Goal: Communication & Community: Answer question/provide support

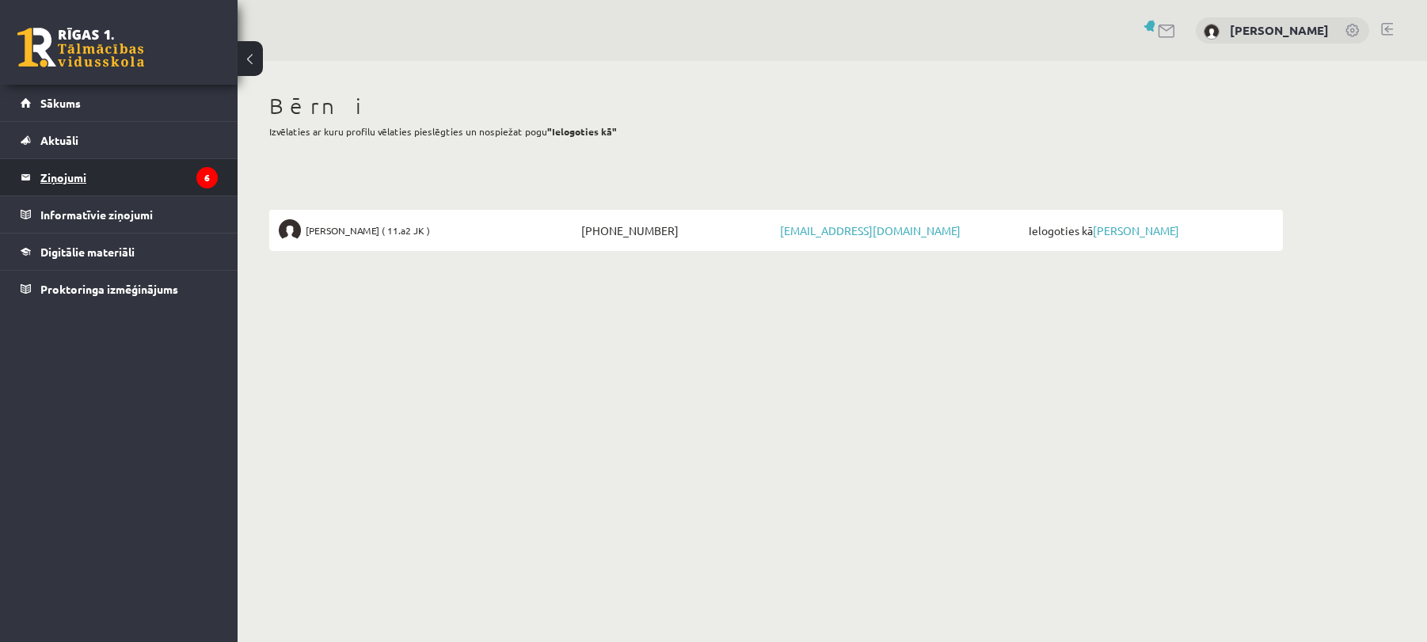
click at [112, 168] on legend "Ziņojumi 6" at bounding box center [128, 177] width 177 height 36
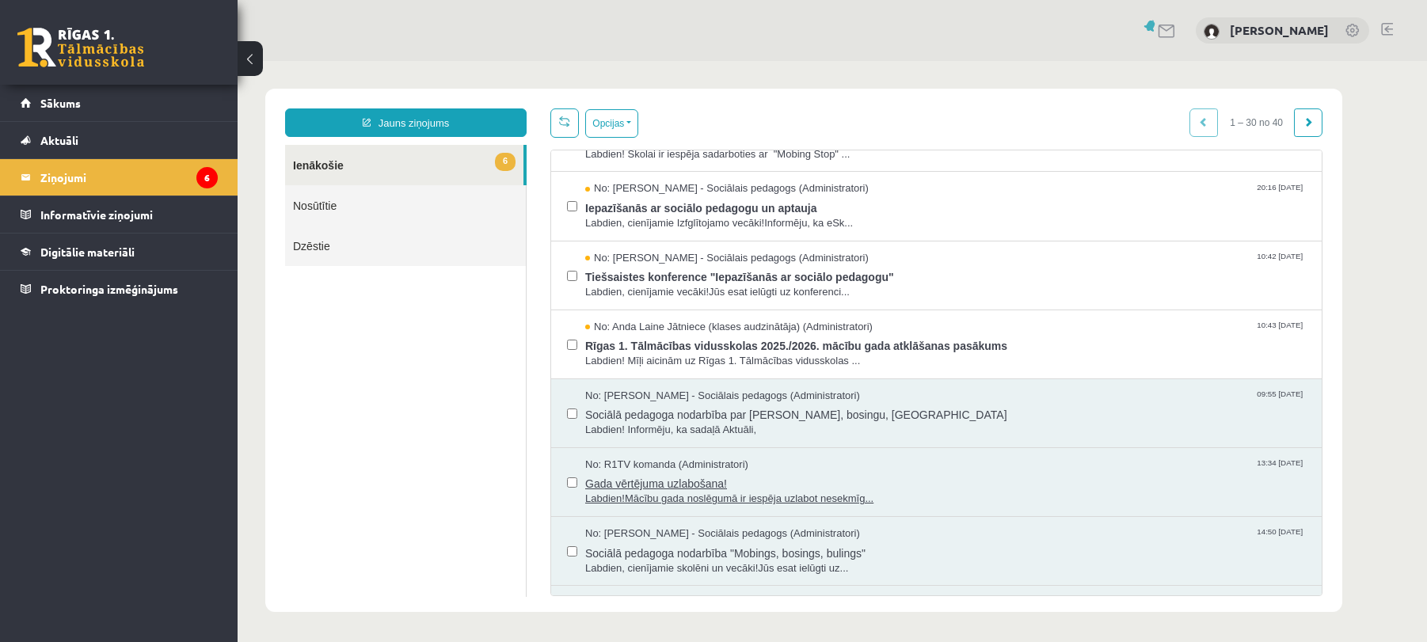
scroll to position [238, 0]
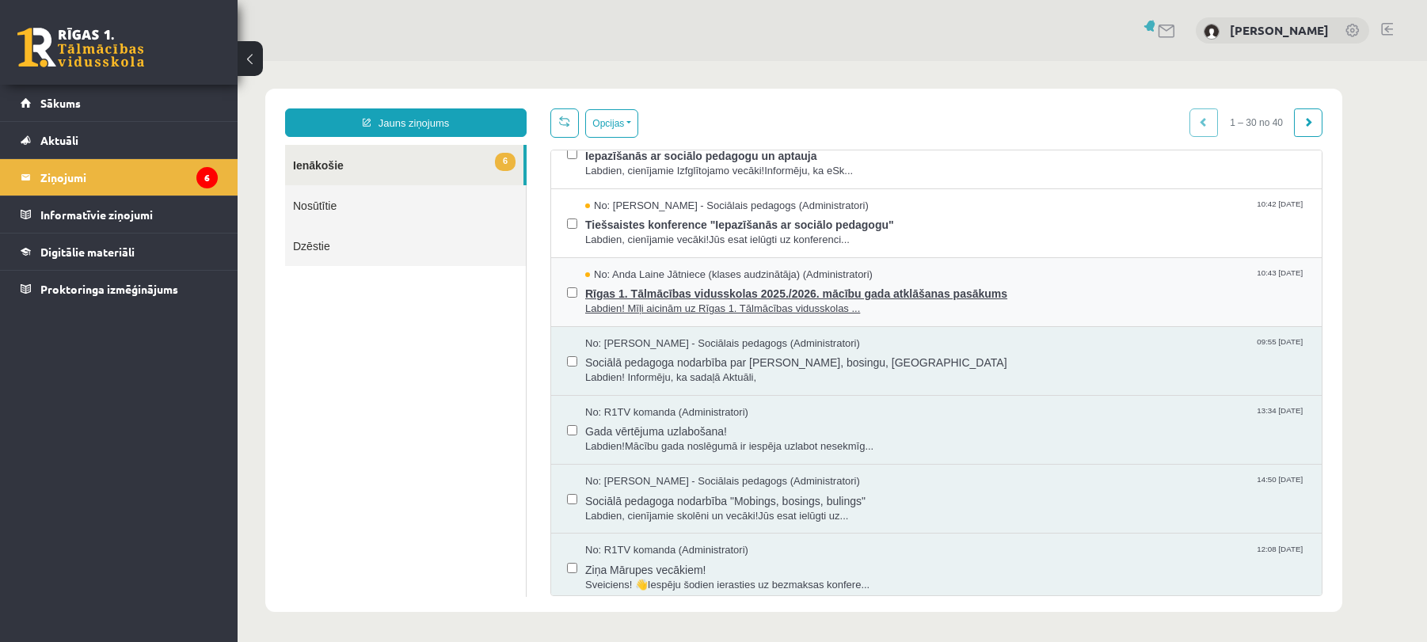
click at [668, 291] on span "Rīgas 1. Tālmācības vidusskolas 2025./2026. mācību gada atklāšanas pasākums" at bounding box center [945, 292] width 721 height 20
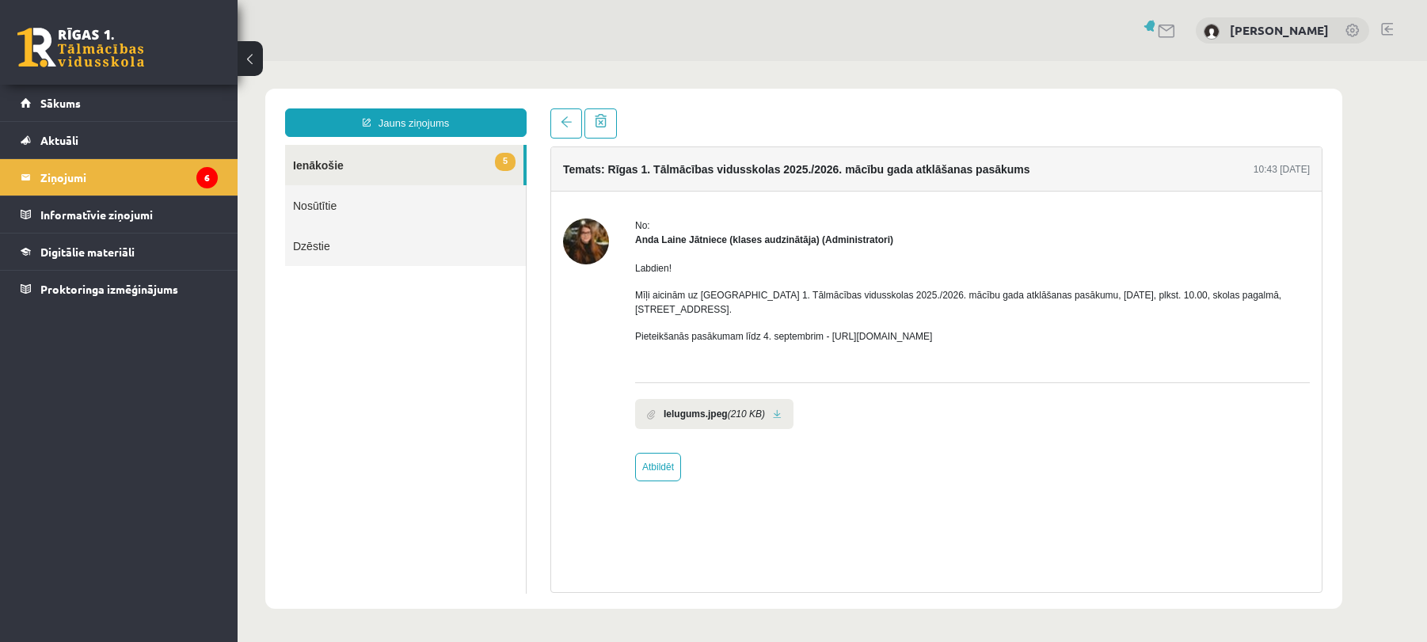
scroll to position [0, 0]
click at [556, 116] on link at bounding box center [567, 124] width 32 height 30
click at [564, 120] on span at bounding box center [566, 121] width 11 height 11
click at [437, 154] on link "5 Ienākošie" at bounding box center [404, 165] width 238 height 40
click at [333, 202] on link "Nosūtītie" at bounding box center [405, 205] width 241 height 40
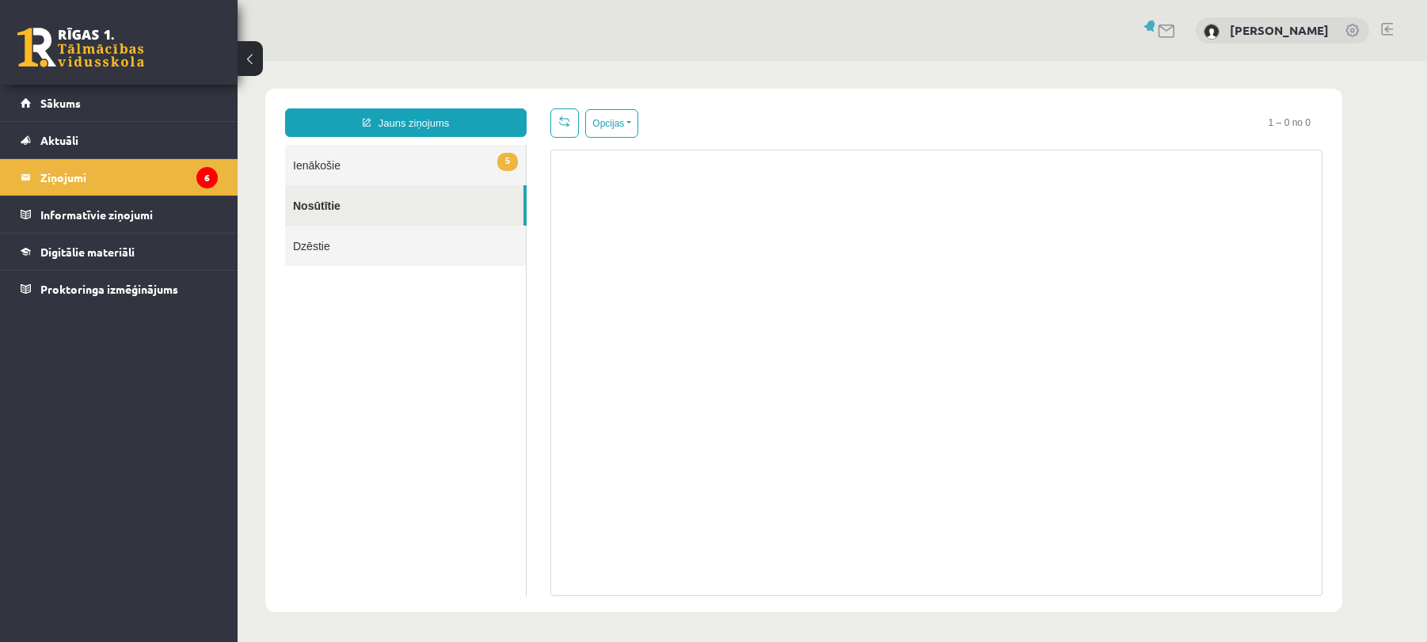
click at [354, 169] on link "5 Ienākošie" at bounding box center [405, 165] width 241 height 40
click at [450, 153] on link "5 Ienākošie" at bounding box center [405, 165] width 241 height 40
click at [446, 211] on link "Nosūtītie" at bounding box center [404, 205] width 238 height 40
click at [444, 173] on link "5 Ienākošie" at bounding box center [405, 165] width 241 height 40
click at [134, 140] on link "Aktuāli" at bounding box center [119, 140] width 197 height 36
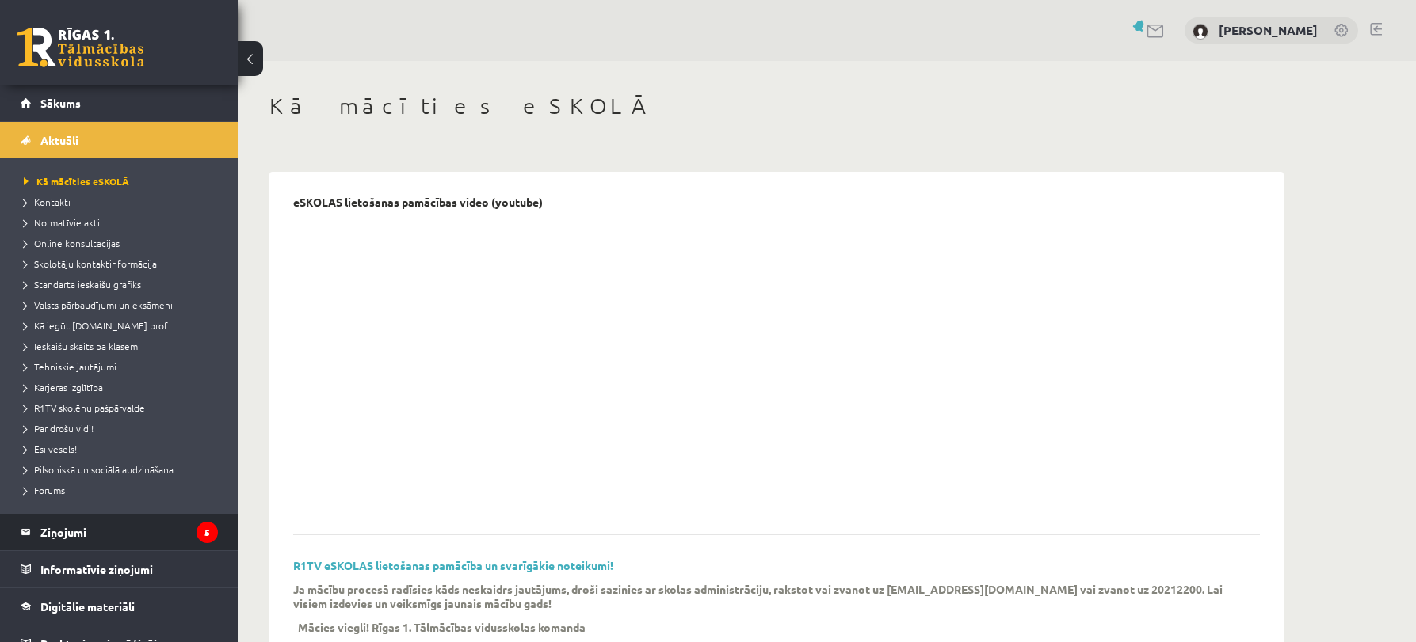
click at [142, 532] on legend "Ziņojumi 5" at bounding box center [128, 532] width 177 height 36
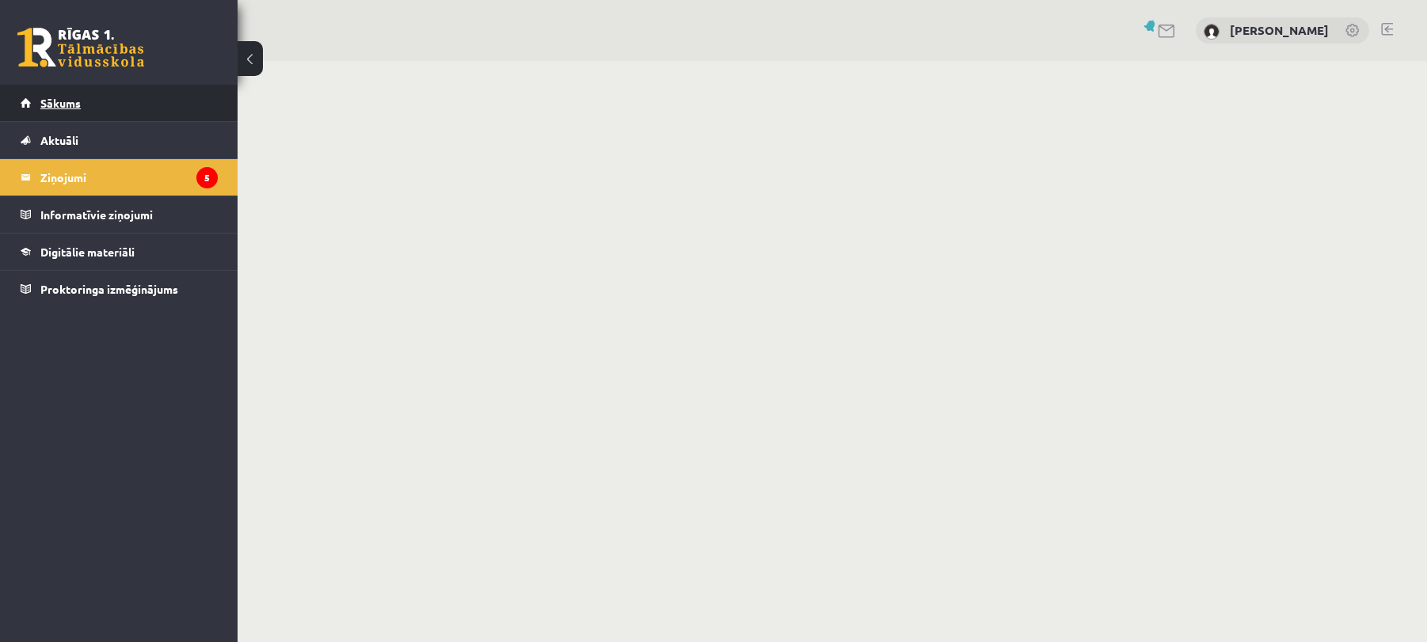
click at [101, 103] on link "Sākums" at bounding box center [119, 103] width 197 height 36
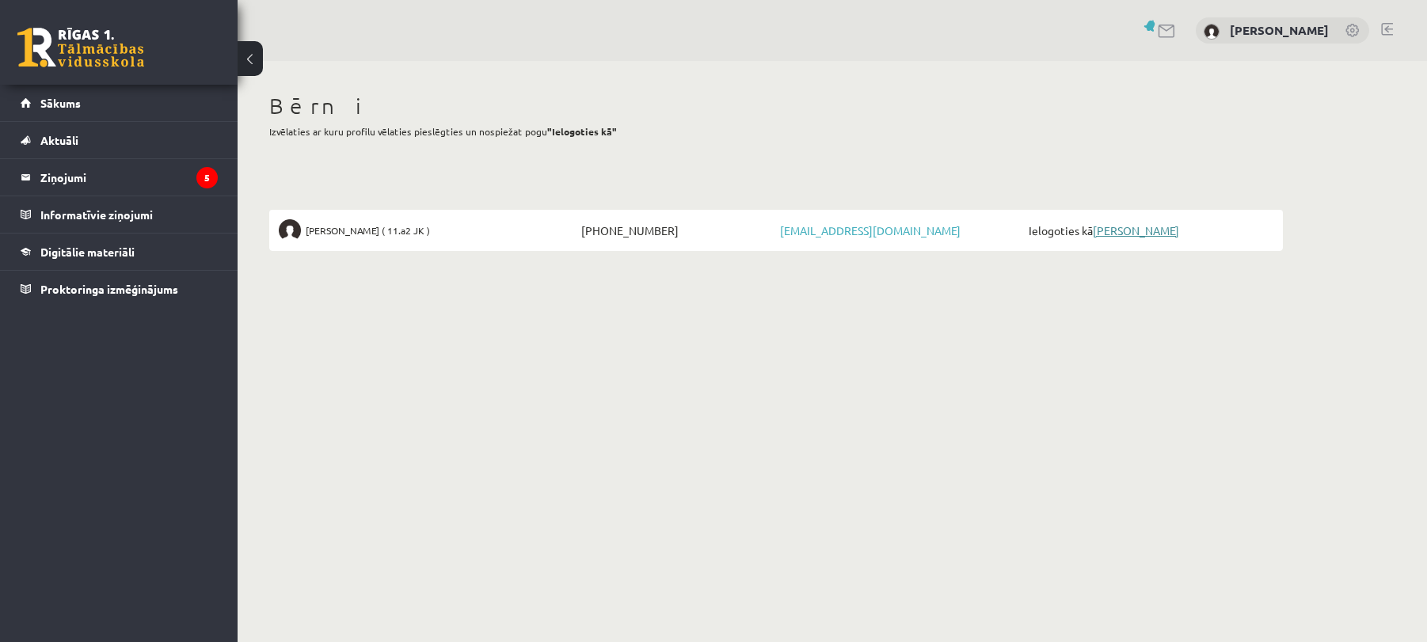
click at [1129, 231] on link "[PERSON_NAME]" at bounding box center [1136, 230] width 86 height 14
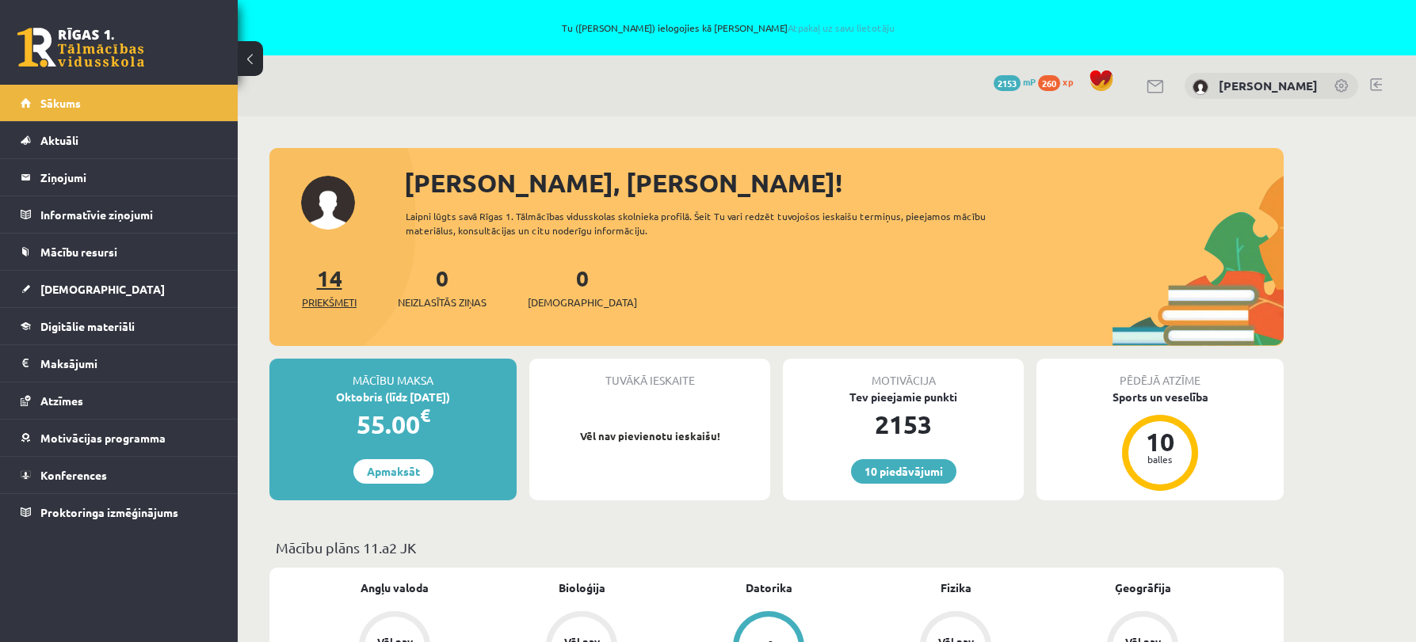
click at [341, 300] on span "Priekšmeti" at bounding box center [329, 303] width 55 height 16
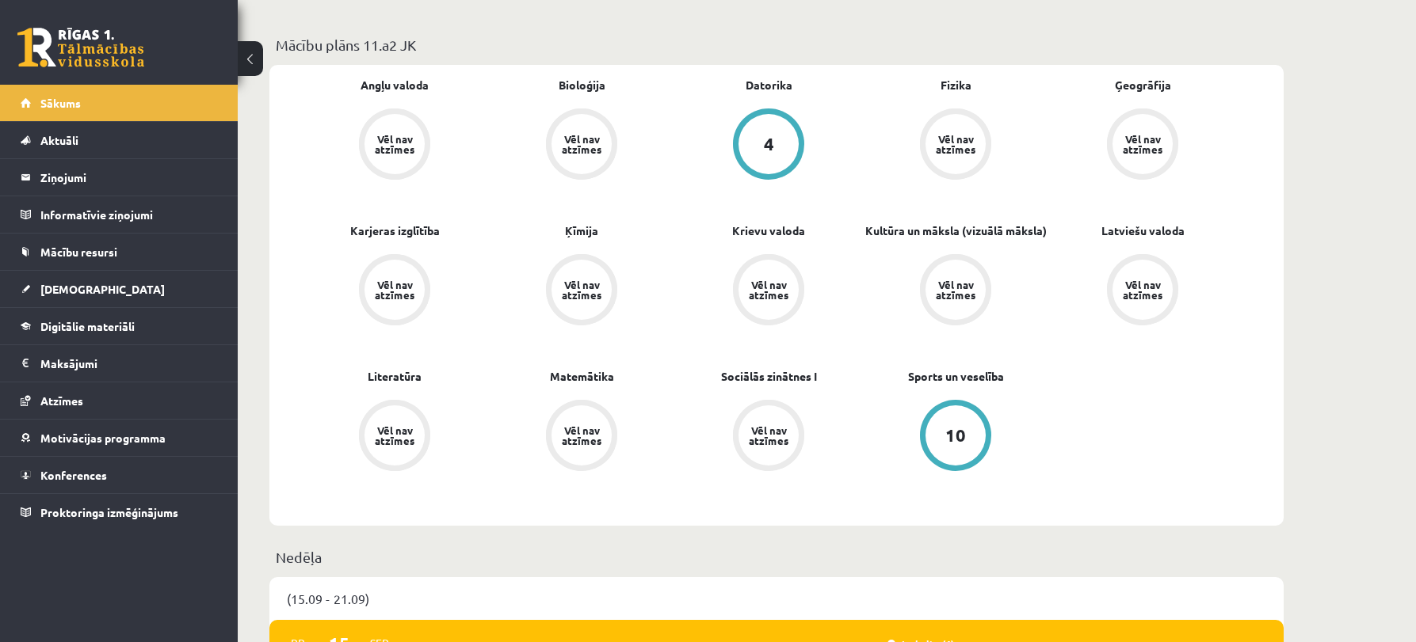
scroll to position [713, 0]
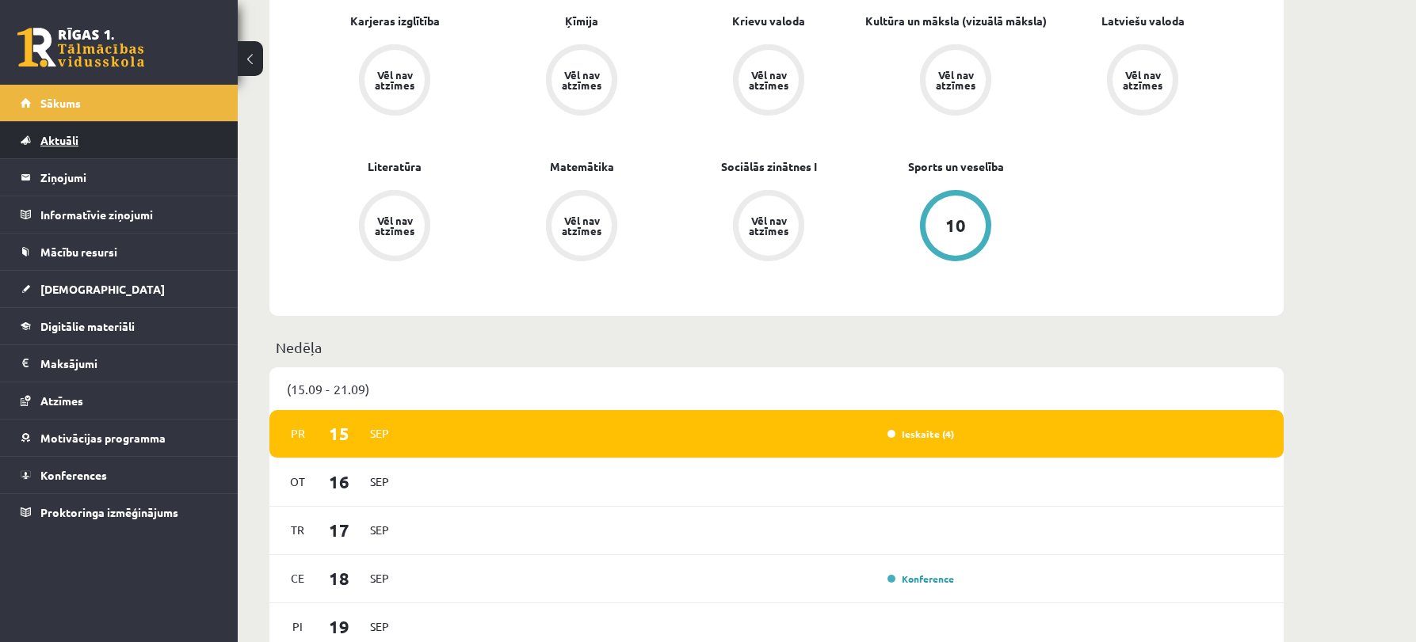
click at [83, 144] on link "Aktuāli" at bounding box center [119, 140] width 197 height 36
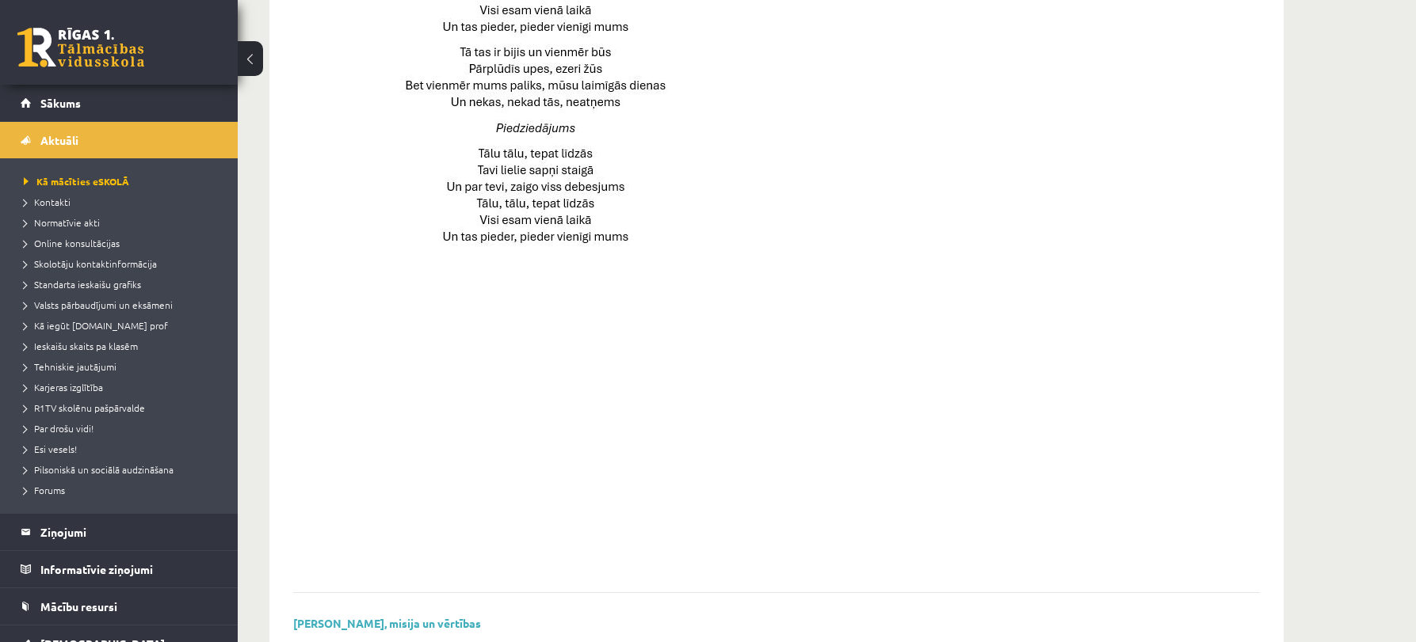
scroll to position [1134, 0]
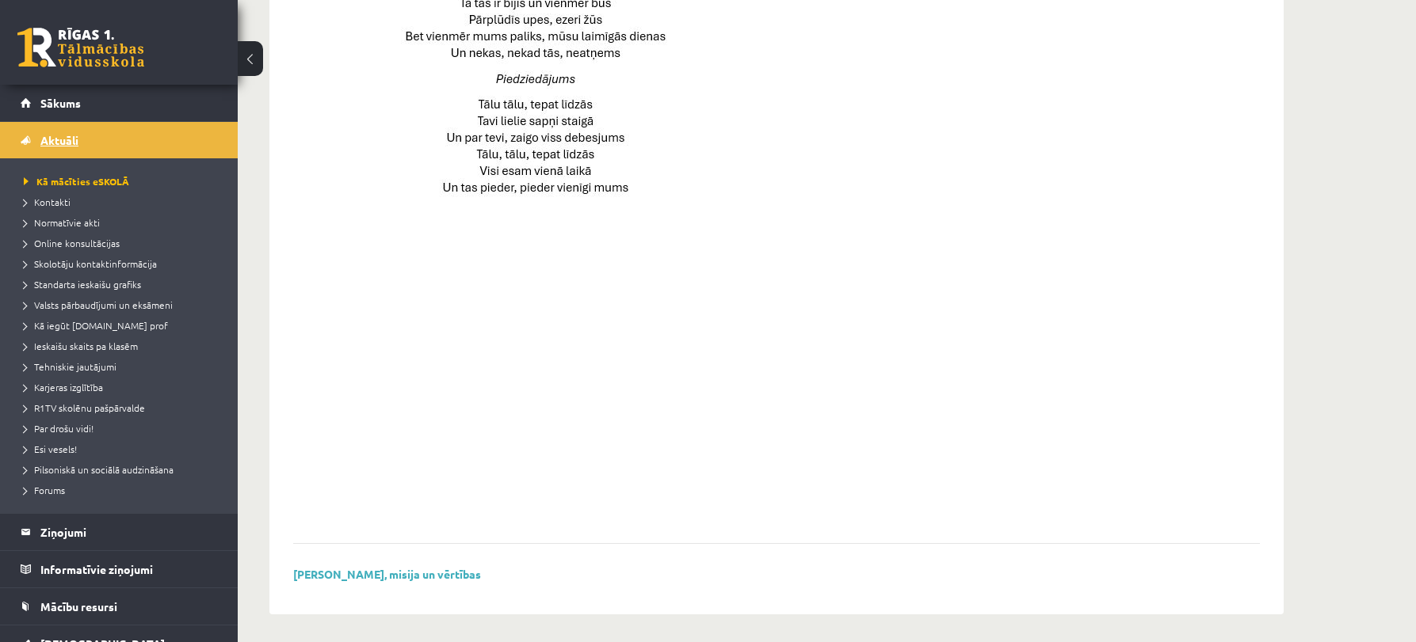
click at [74, 147] on link "Aktuāli" at bounding box center [119, 140] width 197 height 36
click at [129, 533] on legend "Ziņojumi 0" at bounding box center [128, 532] width 177 height 36
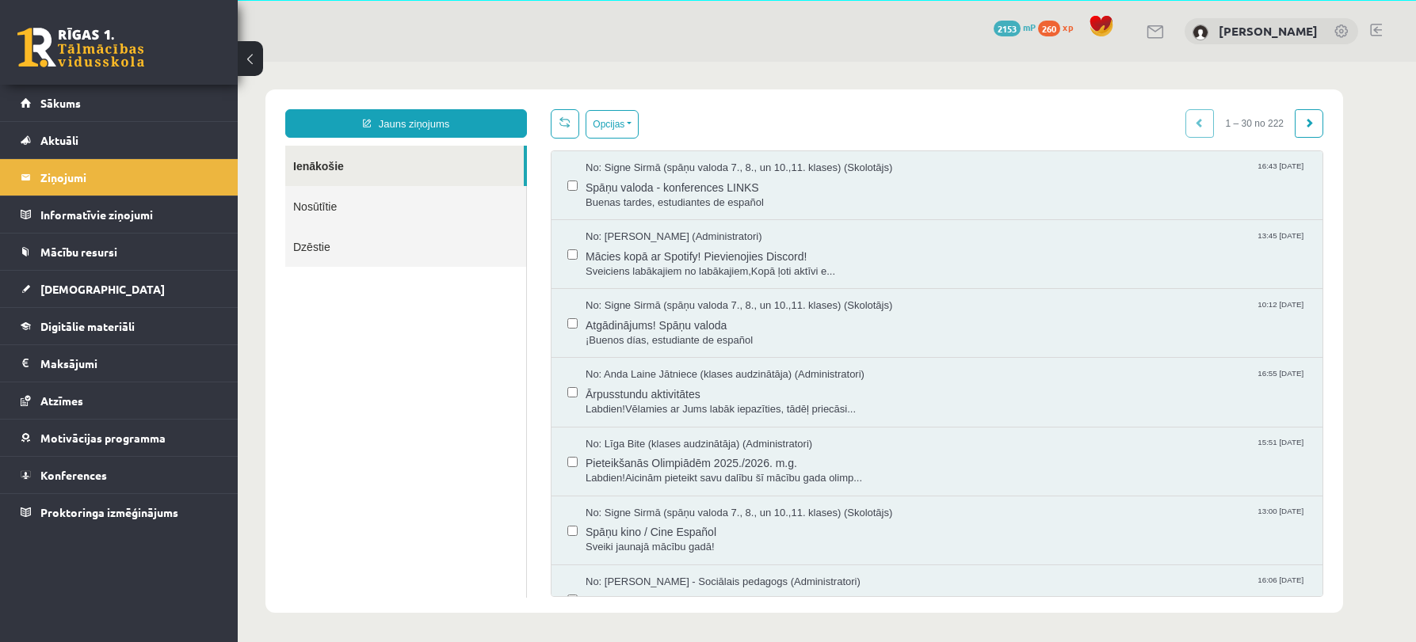
click at [386, 158] on link "Ienākošie" at bounding box center [404, 166] width 238 height 40
click at [699, 196] on span "Buenas tardes, estudiantes de español" at bounding box center [945, 203] width 721 height 15
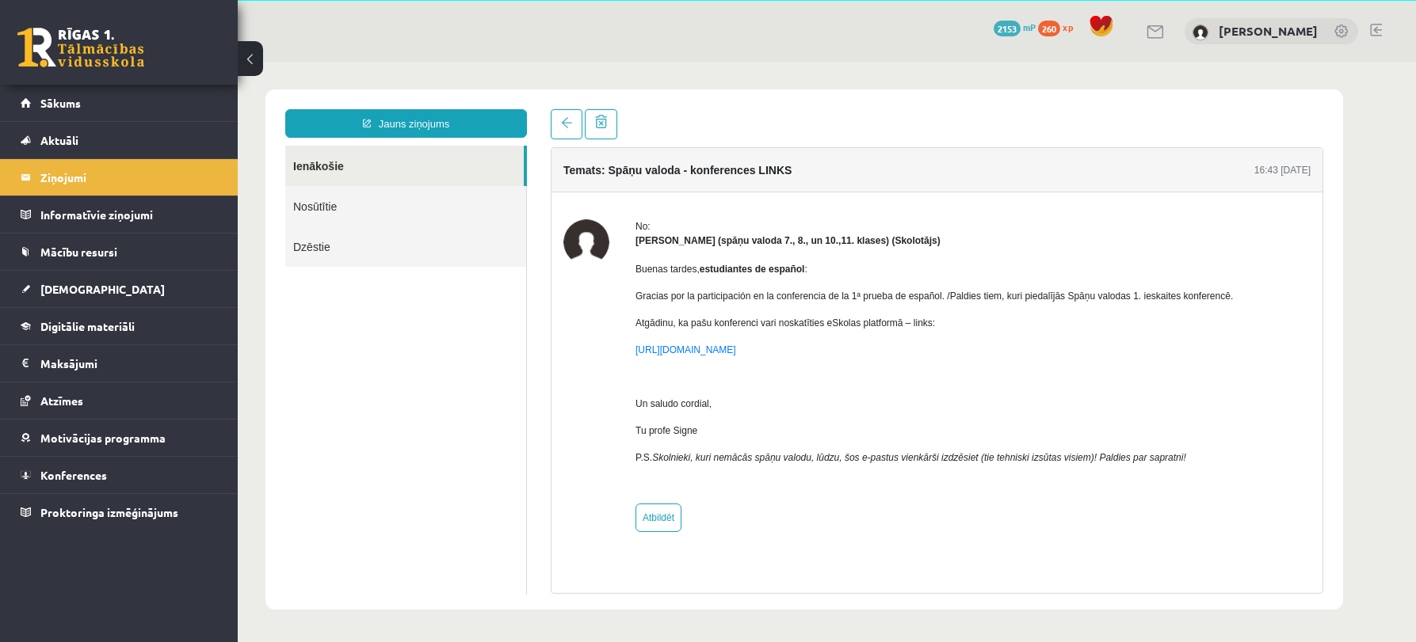
click at [363, 173] on link "Ienākošie" at bounding box center [404, 166] width 238 height 40
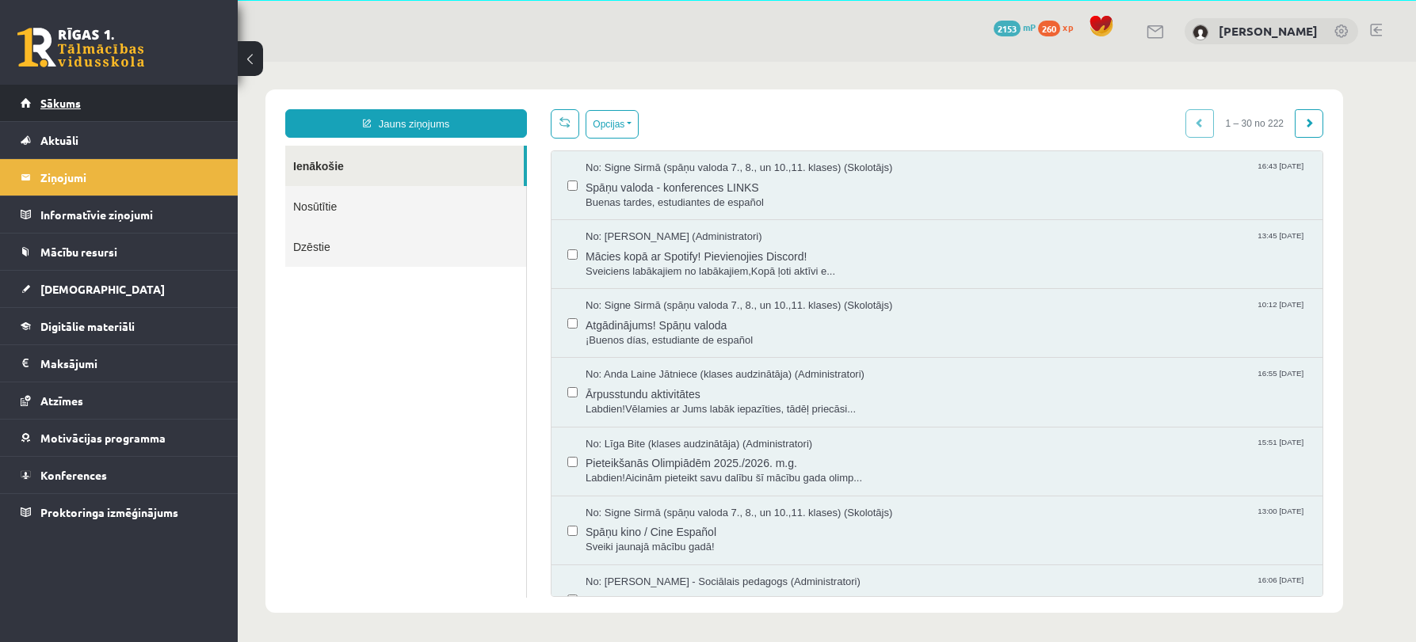
click at [91, 104] on link "Sākums" at bounding box center [119, 103] width 197 height 36
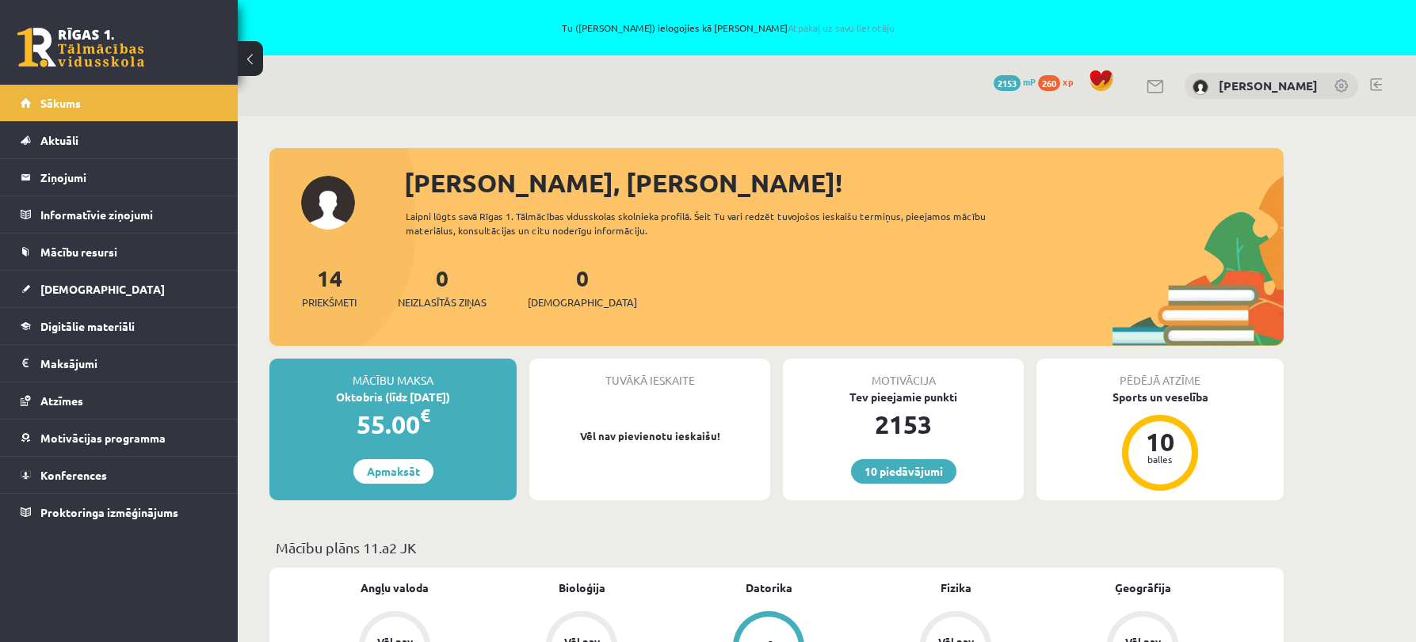
click at [1372, 84] on link at bounding box center [1376, 84] width 12 height 13
